Goal: Find specific page/section: Find specific page/section

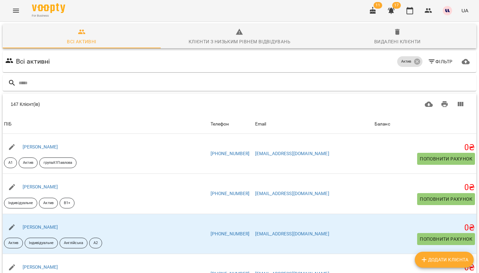
click at [393, 10] on icon "button" at bounding box center [391, 11] width 7 height 6
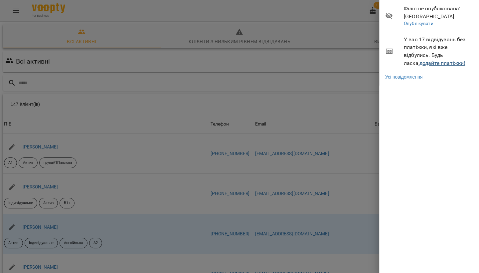
click at [420, 61] on link "додайте платіжки!" at bounding box center [443, 63] width 46 height 6
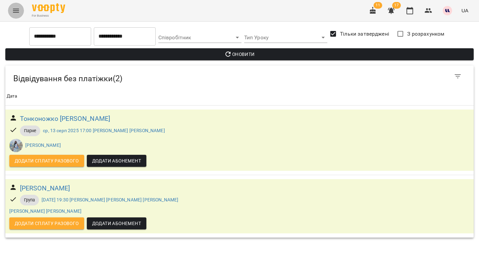
click at [14, 9] on icon "Menu" at bounding box center [16, 11] width 8 height 8
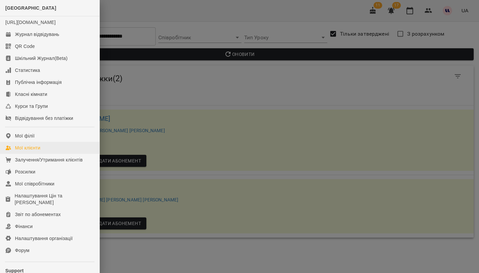
click at [33, 151] on div "Мої клієнти" at bounding box center [27, 147] width 25 height 7
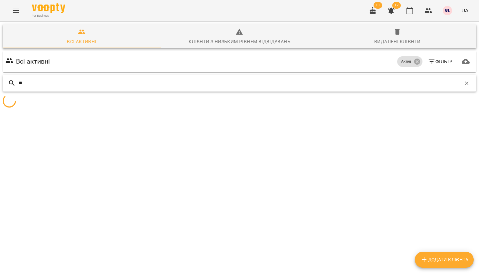
type input "*"
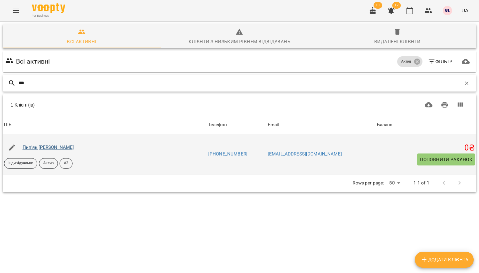
type input "***"
click at [54, 146] on link "Пип’як [PERSON_NAME]" at bounding box center [49, 146] width 52 height 5
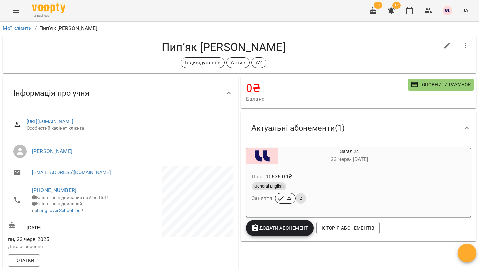
drag, startPoint x: 153, startPoint y: 46, endPoint x: 300, endPoint y: 45, distance: 146.4
click at [300, 45] on h4 "Пип’як [PERSON_NAME]" at bounding box center [224, 47] width 432 height 14
copy h4 "Пип’як [PERSON_NAME]"
